Goal: Information Seeking & Learning: Learn about a topic

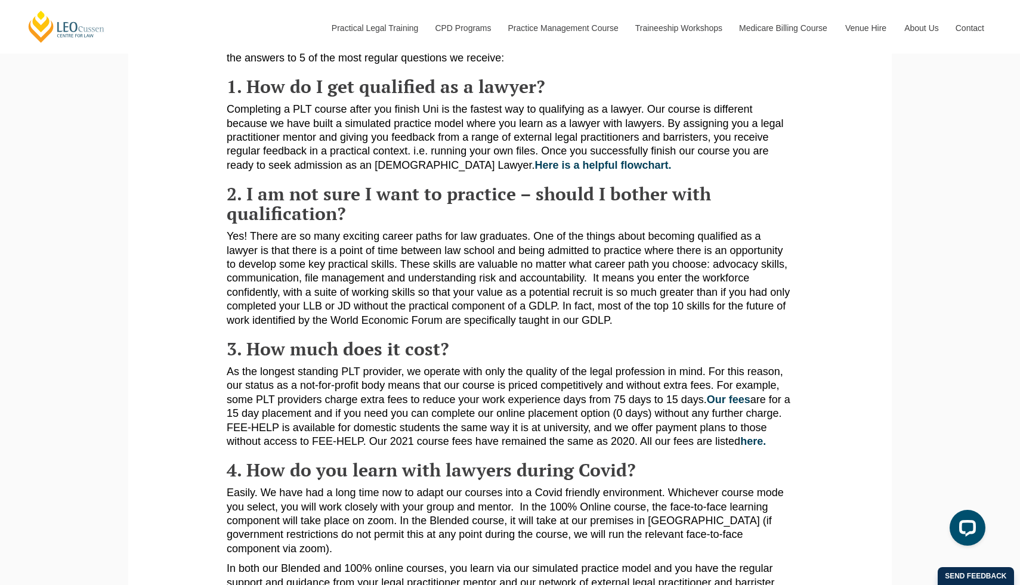
scroll to position [232, 0]
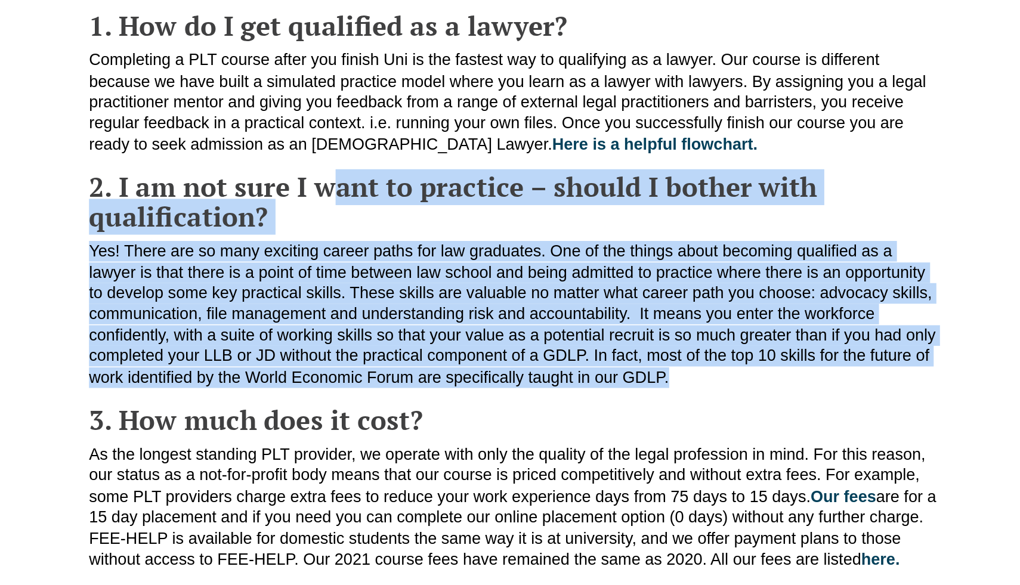
drag, startPoint x: 390, startPoint y: 210, endPoint x: 388, endPoint y: 334, distance: 123.5
click at [388, 334] on article "There are so many things to consider when finishing law school. If you are unsu…" at bounding box center [510, 357] width 567 height 618
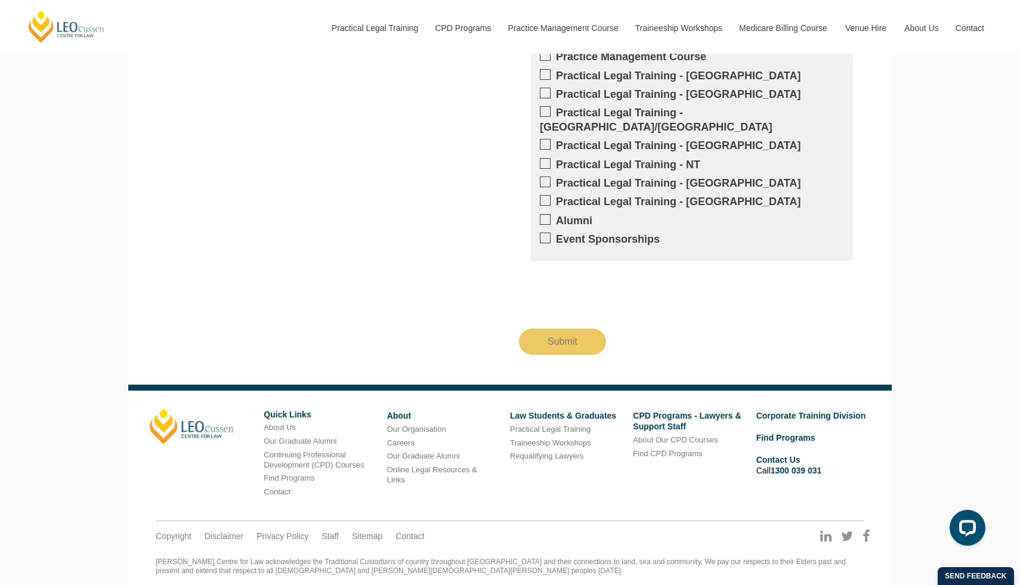
scroll to position [0, 0]
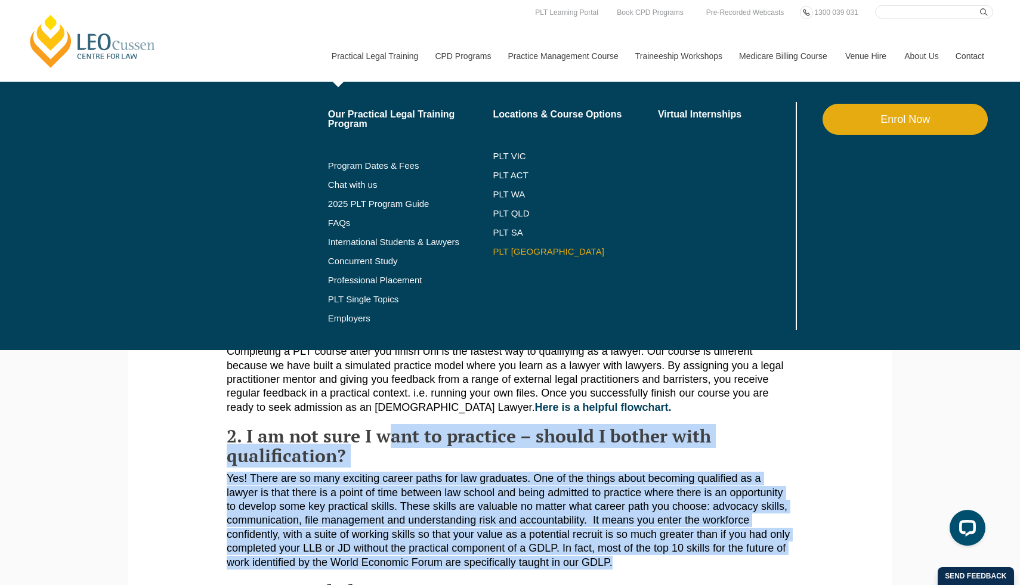
click at [498, 253] on link "PLT [GEOGRAPHIC_DATA]" at bounding box center [575, 252] width 165 height 10
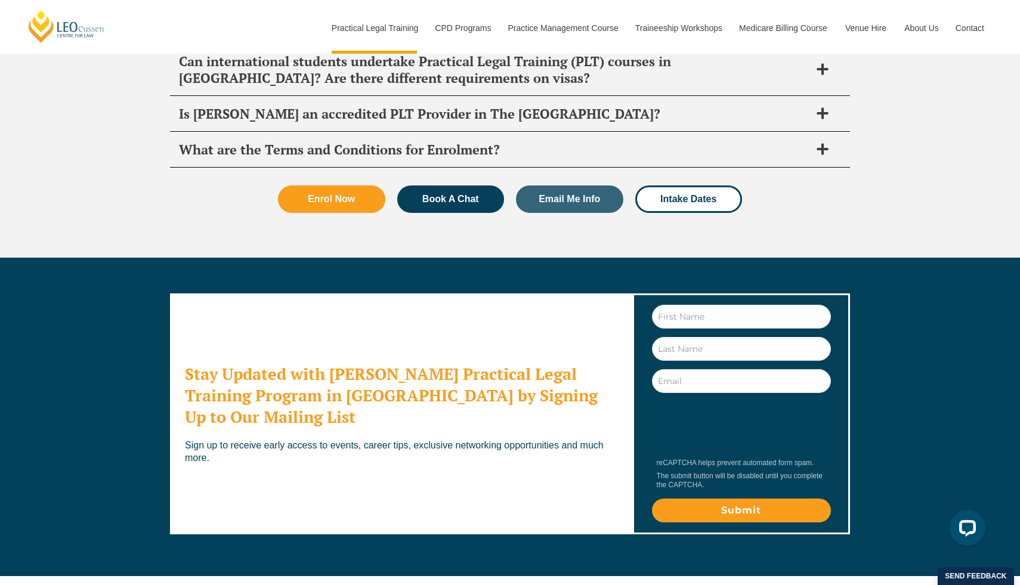
scroll to position [6639, 0]
